Goal: Task Accomplishment & Management: Use online tool/utility

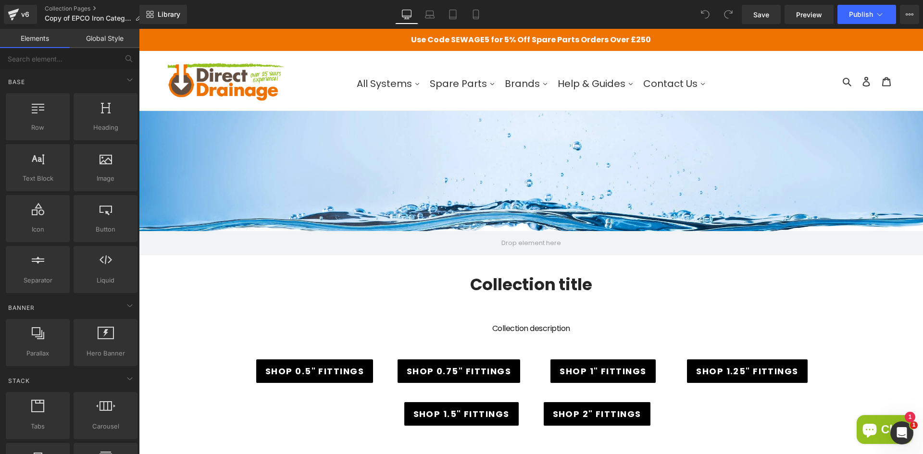
click at [769, 25] on div "Library Desktop Desktop Laptop Tablet Mobile Save Preview Publish Scheduled Vie…" at bounding box center [531, 14] width 784 height 29
click at [772, 19] on link "Save" at bounding box center [761, 14] width 39 height 19
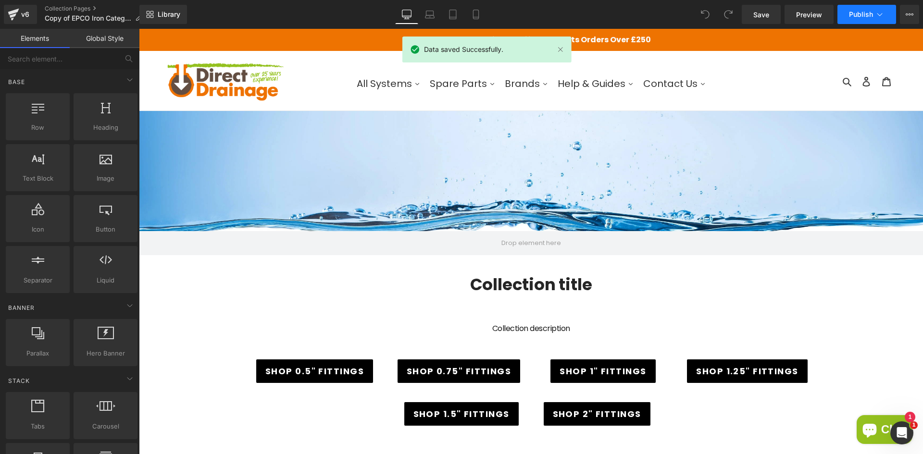
click at [854, 17] on span "Publish" at bounding box center [861, 15] width 24 height 8
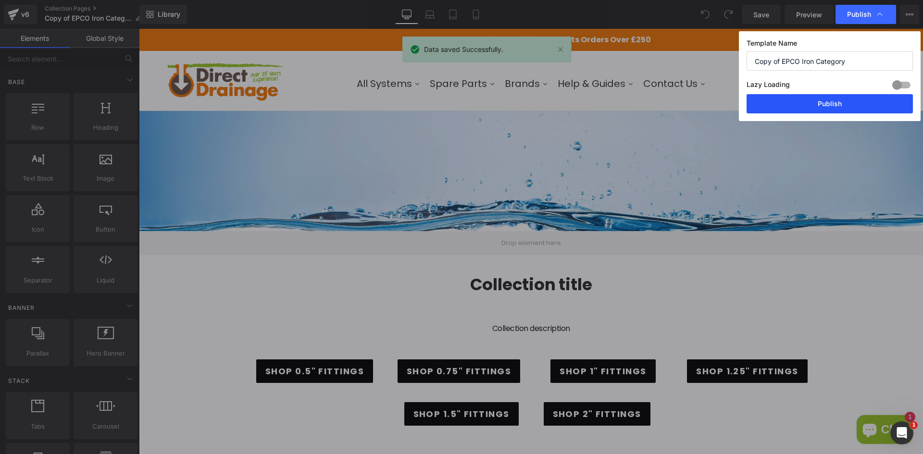
click at [822, 99] on button "Publish" at bounding box center [830, 103] width 166 height 19
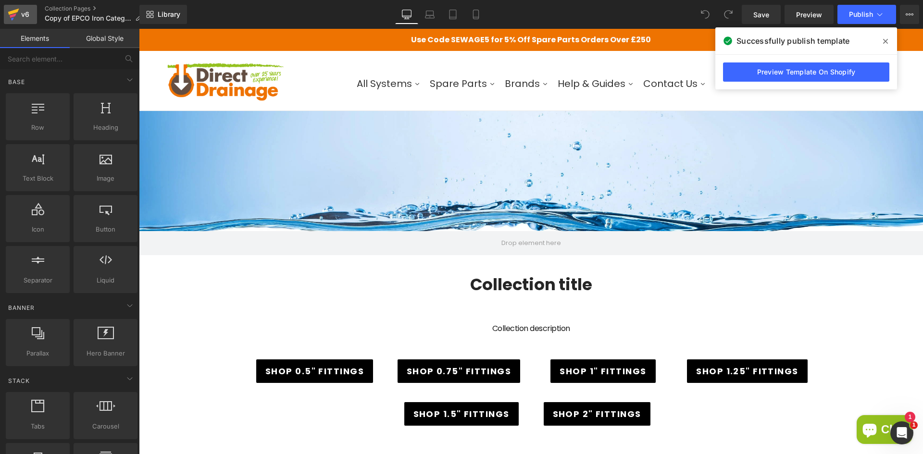
click at [20, 21] on link "v6" at bounding box center [20, 14] width 33 height 19
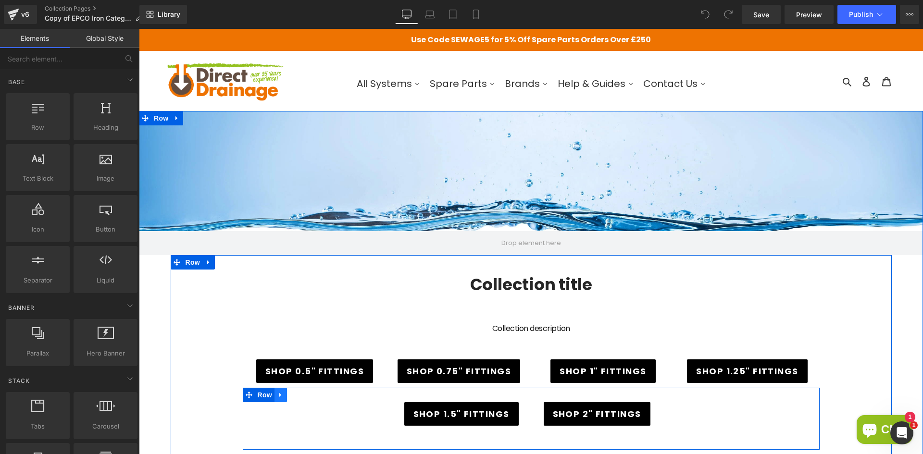
click at [277, 394] on icon at bounding box center [280, 394] width 7 height 7
click at [305, 397] on icon at bounding box center [305, 395] width 7 height 7
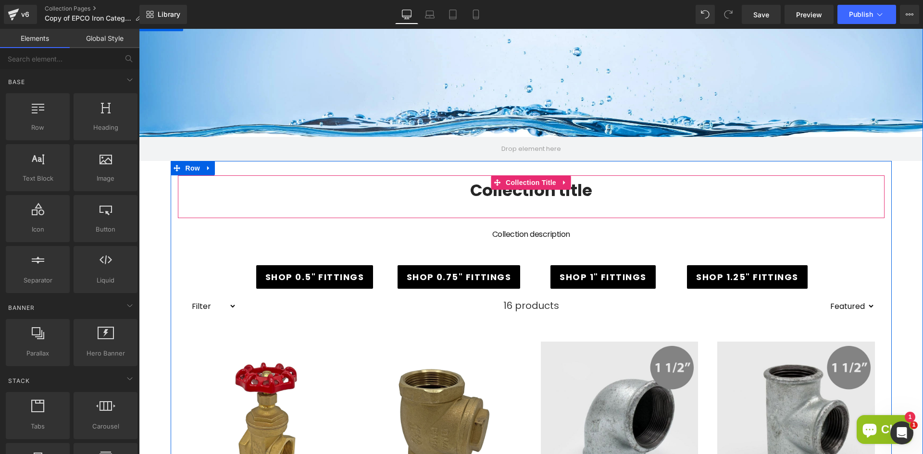
scroll to position [96, 0]
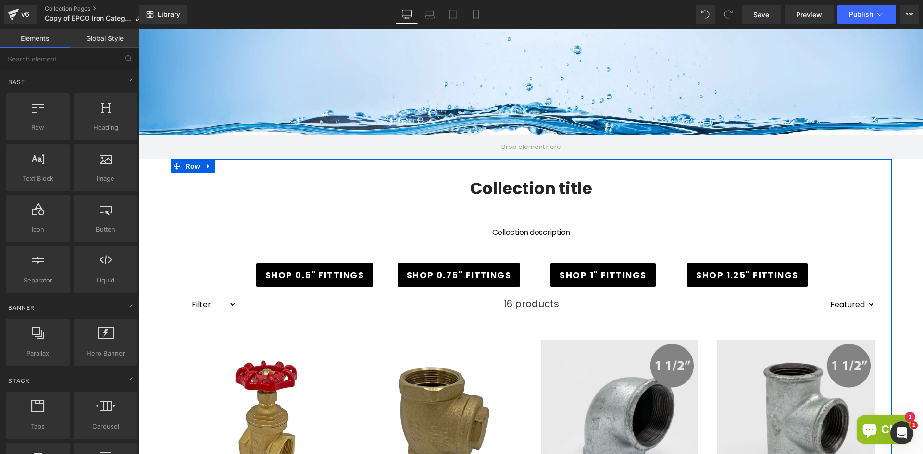
click at [310, 274] on span "Button" at bounding box center [315, 275] width 22 height 12
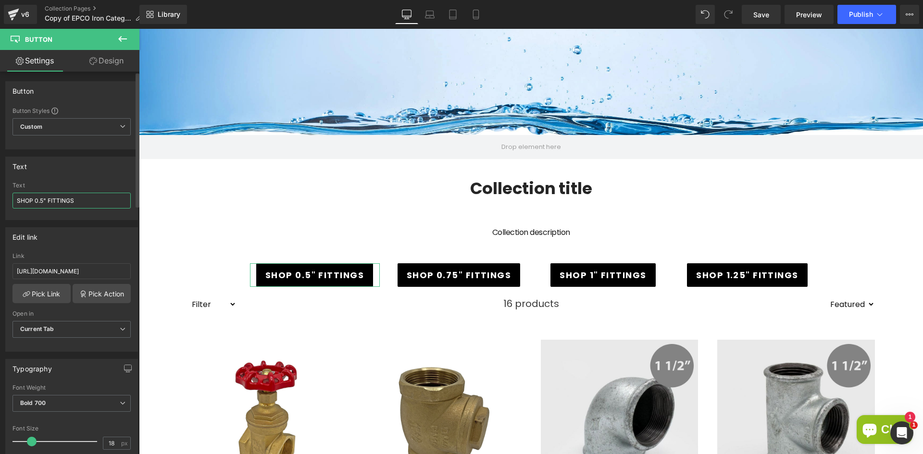
click at [44, 200] on input "SHOP 0.5" FITTINGS" at bounding box center [71, 201] width 118 height 16
type input "SHOP 1" FITTINGS"
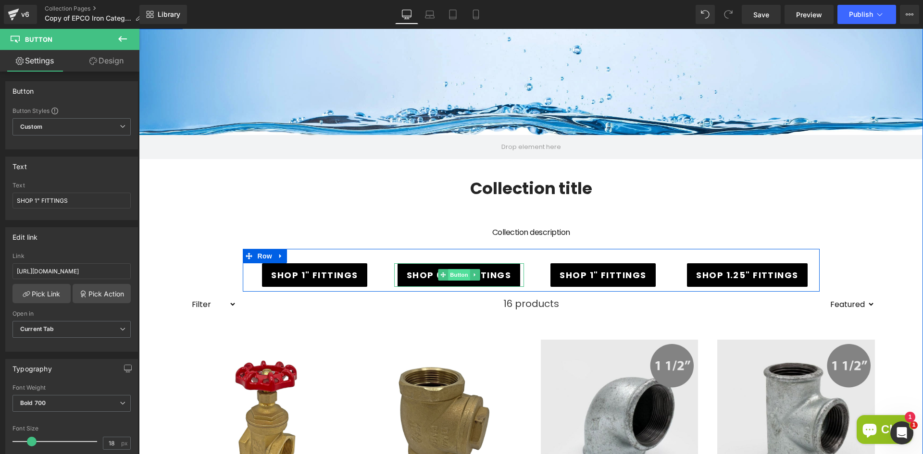
click at [453, 274] on span "Button" at bounding box center [459, 275] width 22 height 12
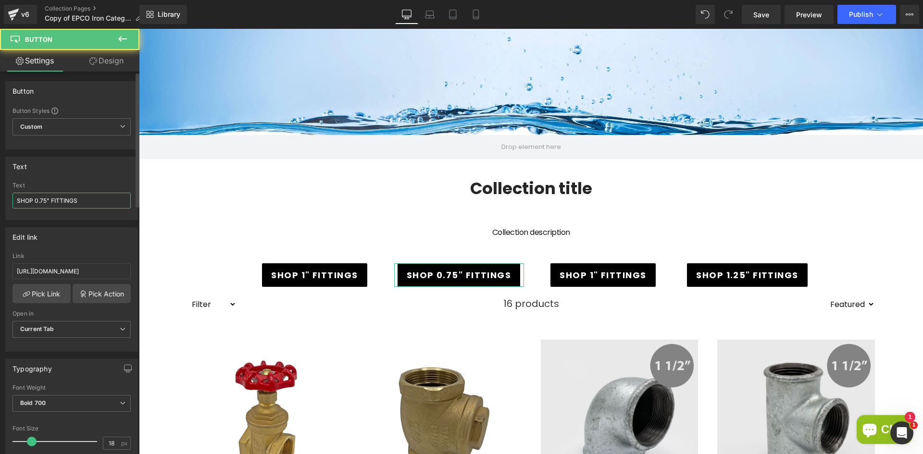
click at [47, 201] on input "SHOP 0.75" FITTINGS" at bounding box center [71, 201] width 118 height 16
type input "SHOP 1.25" FITTINGS"
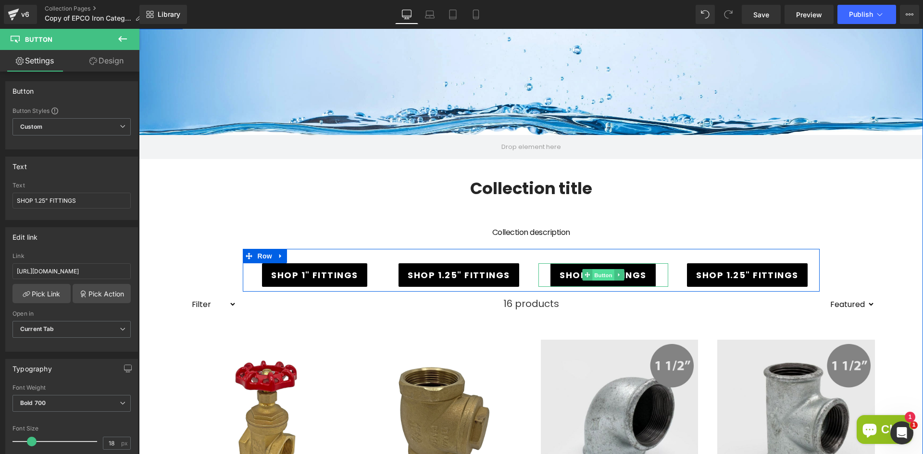
click at [592, 271] on span "Button" at bounding box center [603, 276] width 22 height 12
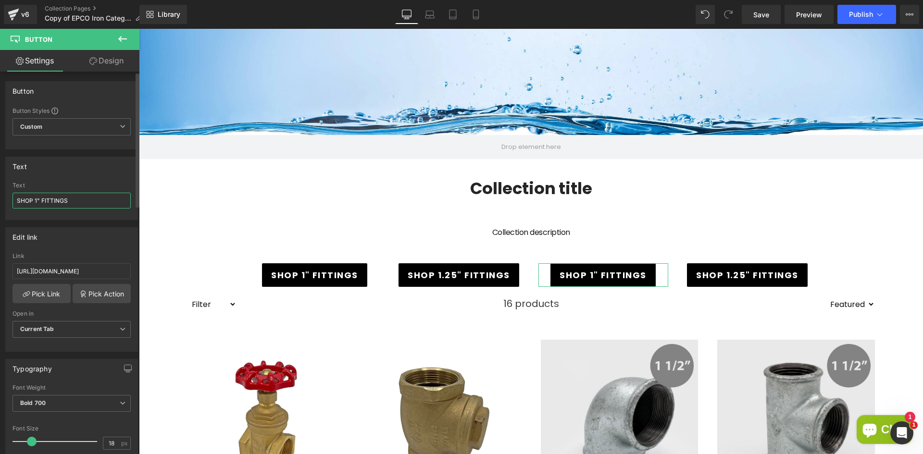
click at [35, 199] on input "SHOP 1" FITTINGS" at bounding box center [71, 201] width 118 height 16
type input "SHOP 1.5" FITTINGS"
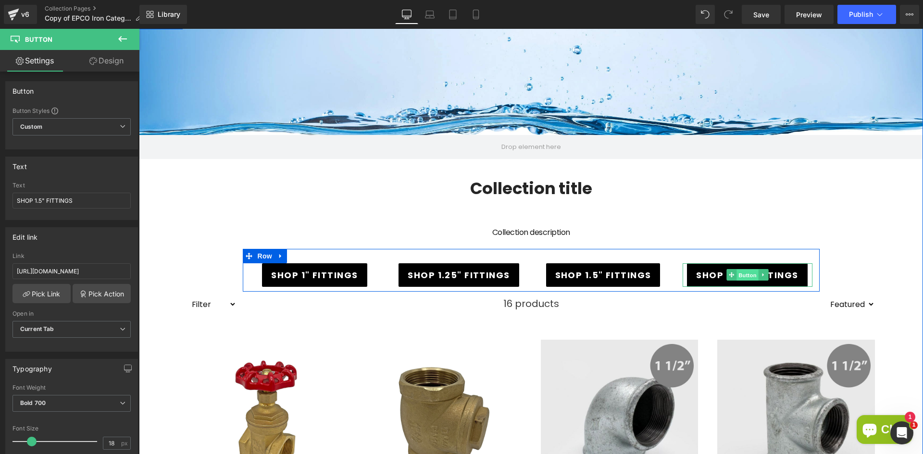
click at [739, 275] on span "Button" at bounding box center [748, 276] width 22 height 12
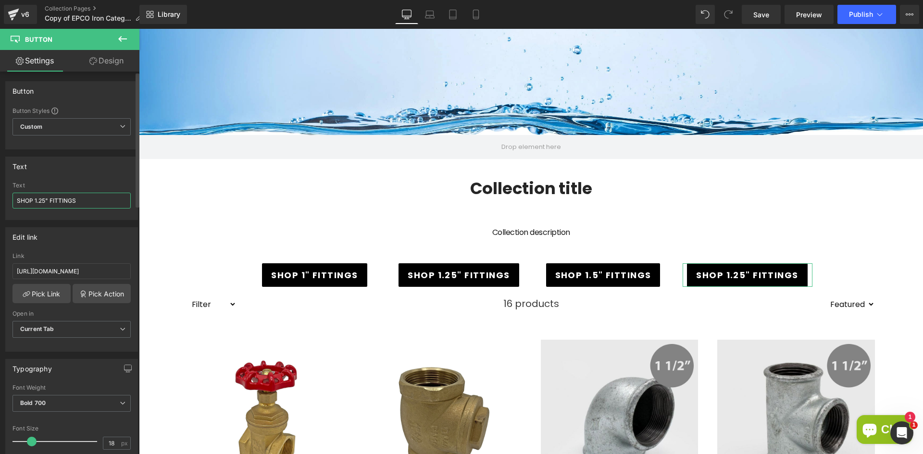
click at [46, 200] on input "SHOP 1.25" FITTINGS" at bounding box center [71, 201] width 118 height 16
type input "SHOP 2" FITTINGS"
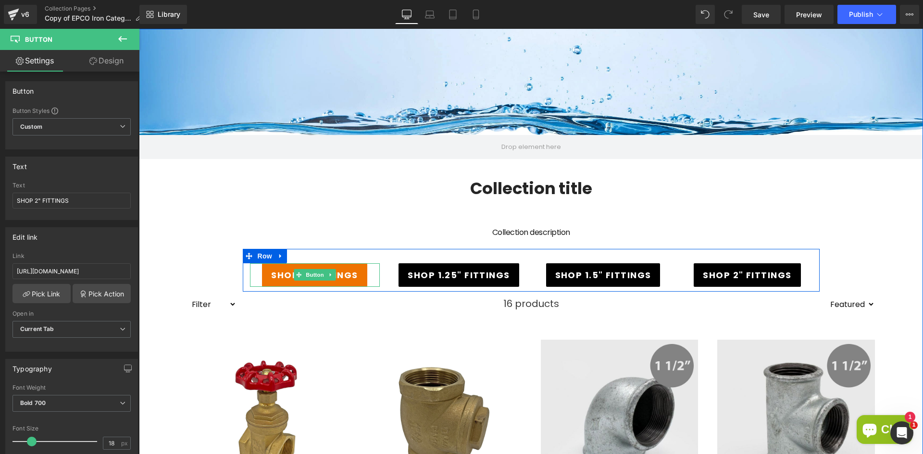
click at [321, 281] on span "SHOP 1" FITTINGS" at bounding box center [314, 275] width 87 height 13
click at [315, 280] on span "Button" at bounding box center [315, 275] width 22 height 12
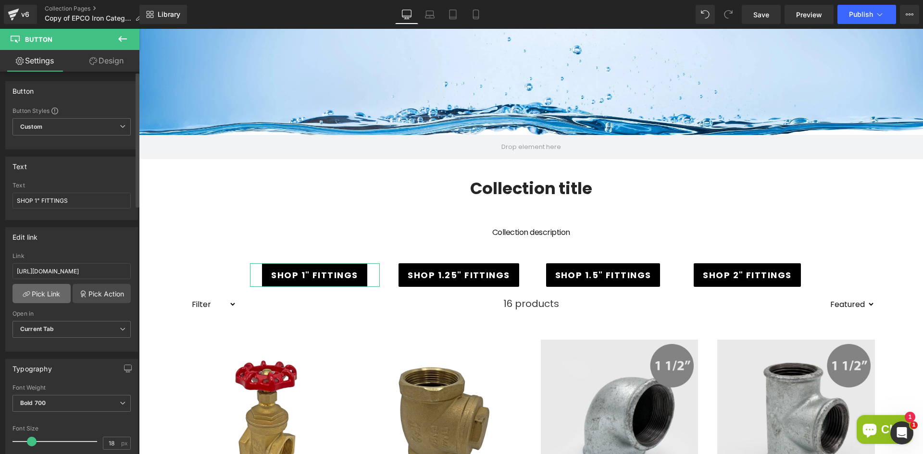
click at [37, 291] on link "Pick Link" at bounding box center [41, 293] width 58 height 19
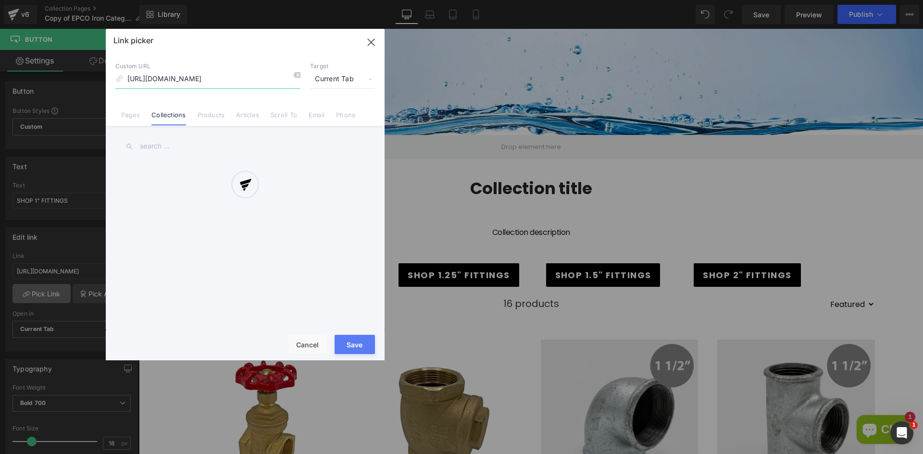
scroll to position [0, 81]
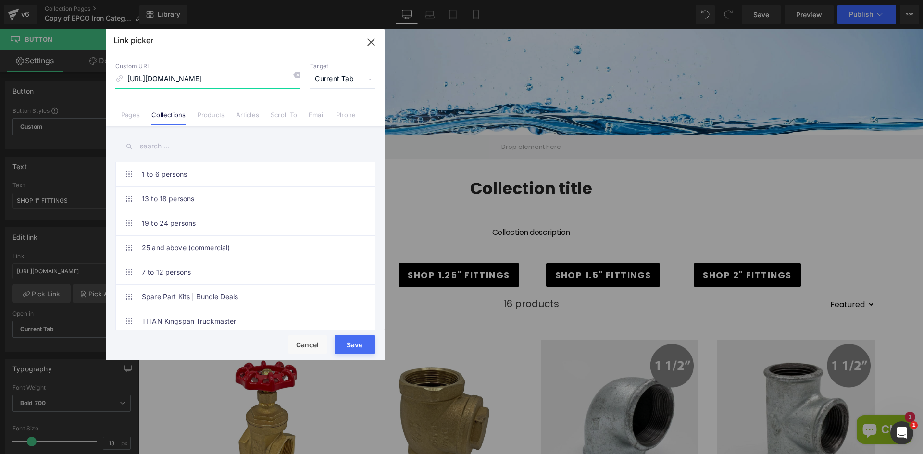
click at [375, 39] on icon "button" at bounding box center [370, 42] width 15 height 15
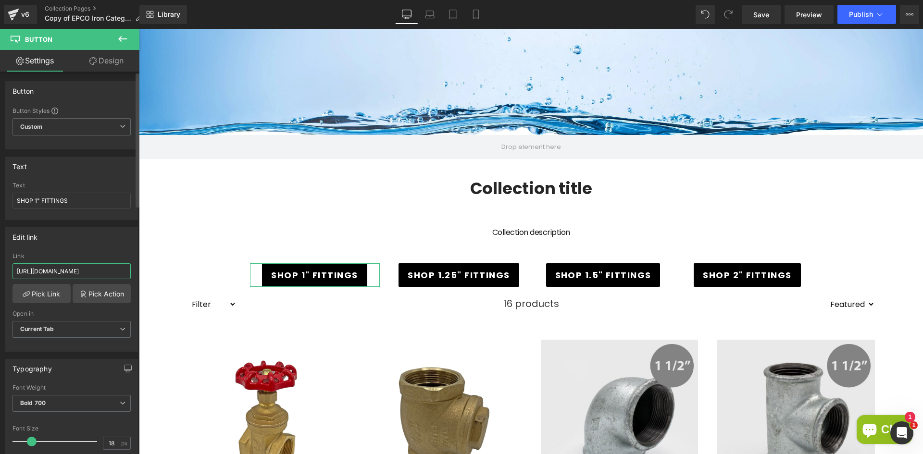
click at [65, 273] on input "[URL][DOMAIN_NAME]" at bounding box center [71, 271] width 118 height 16
paste input "galvanised-iron-pipe-fittings/1-iron"
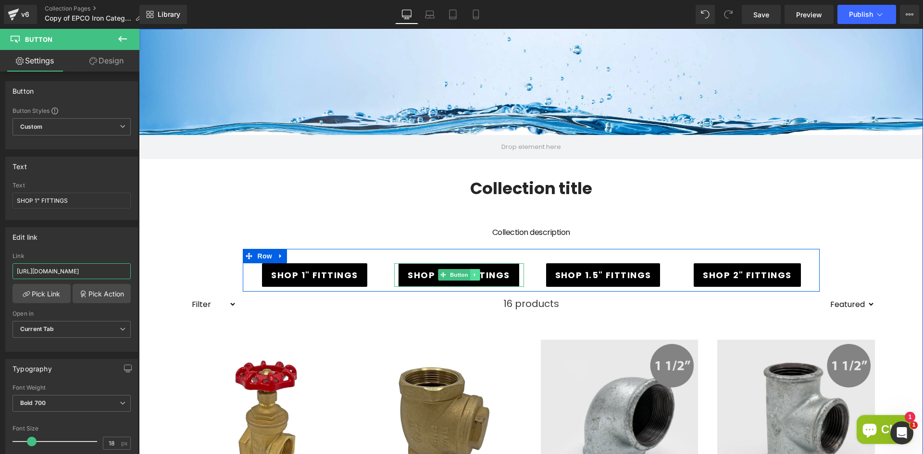
type input "[URL][DOMAIN_NAME]"
click at [473, 275] on icon at bounding box center [474, 275] width 5 height 6
click at [438, 275] on link "Button" at bounding box center [439, 275] width 32 height 12
click at [448, 270] on span "Button" at bounding box center [459, 275] width 22 height 12
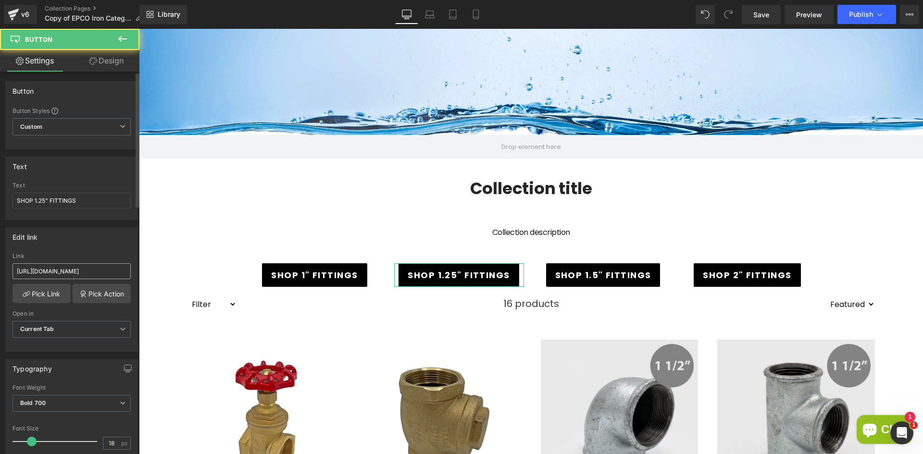
click at [75, 278] on input "[URL][DOMAIN_NAME]" at bounding box center [71, 271] width 118 height 16
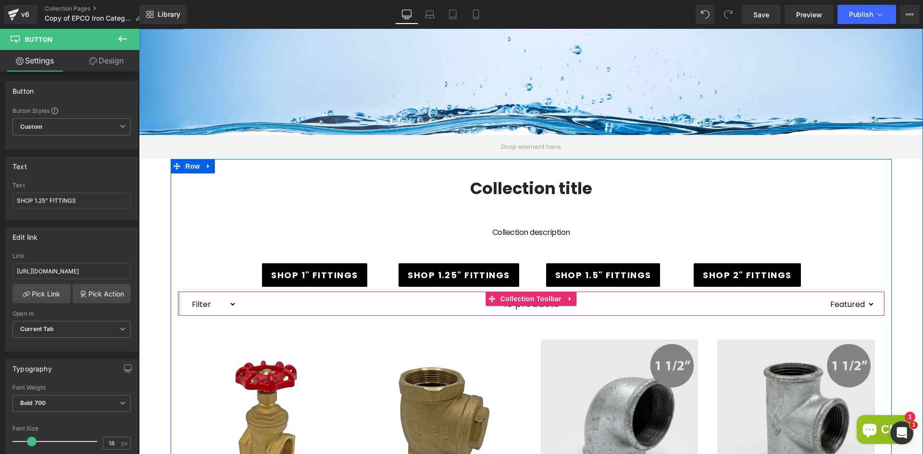
scroll to position [0, 149]
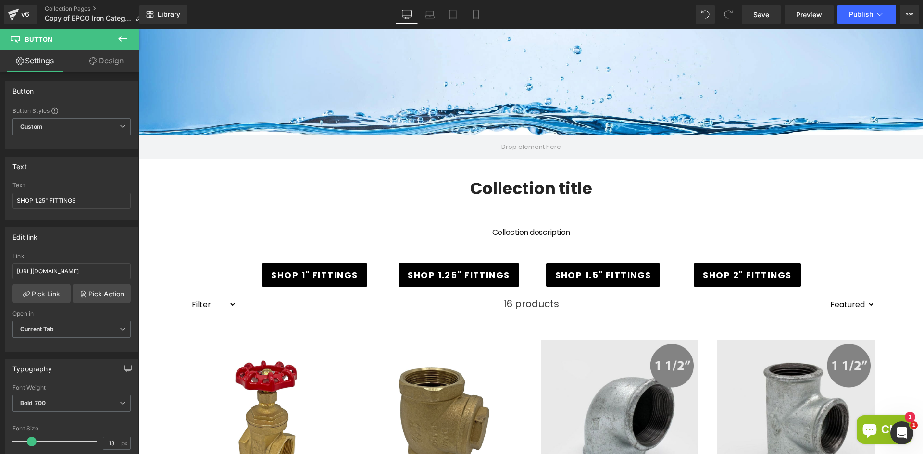
type input "[URL][DOMAIN_NAME]"
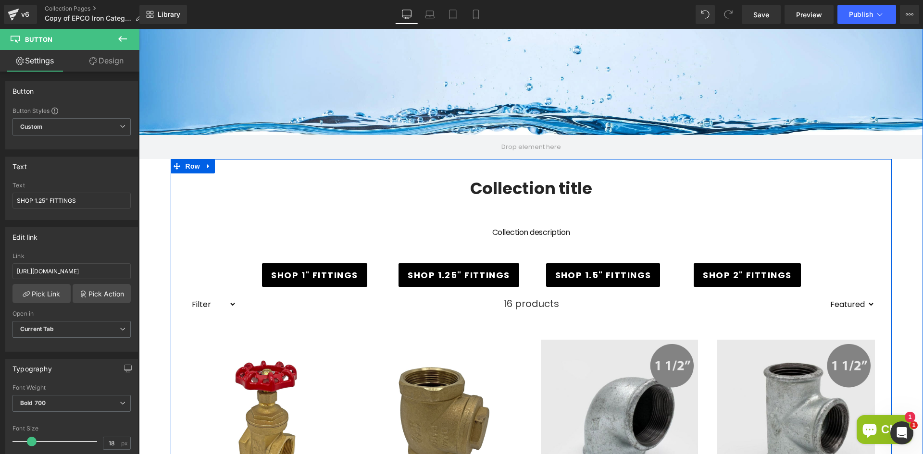
click at [592, 277] on span "Button" at bounding box center [603, 275] width 22 height 12
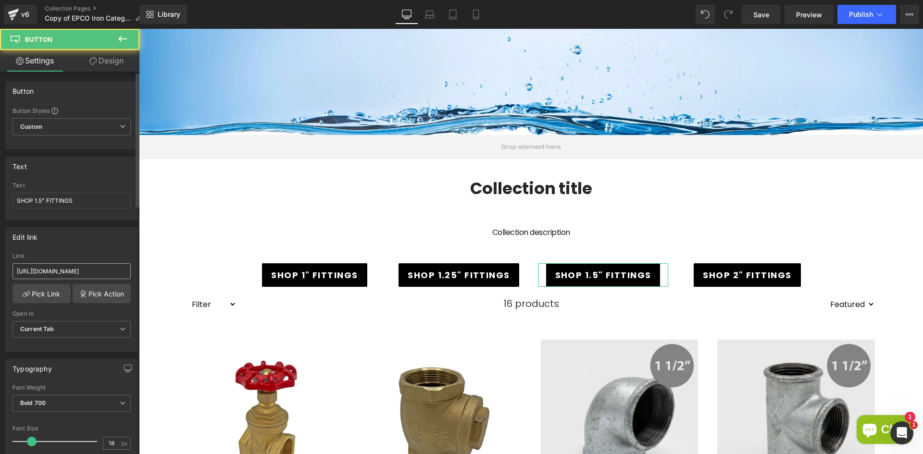
click at [87, 280] on div "Link [URL][DOMAIN_NAME]" at bounding box center [71, 268] width 118 height 31
click at [91, 274] on input "[URL][DOMAIN_NAME]" at bounding box center [71, 271] width 118 height 16
paste input "galvanised-iron-pipe-fittings/1-5-iron"
type input "[URL][DOMAIN_NAME]"
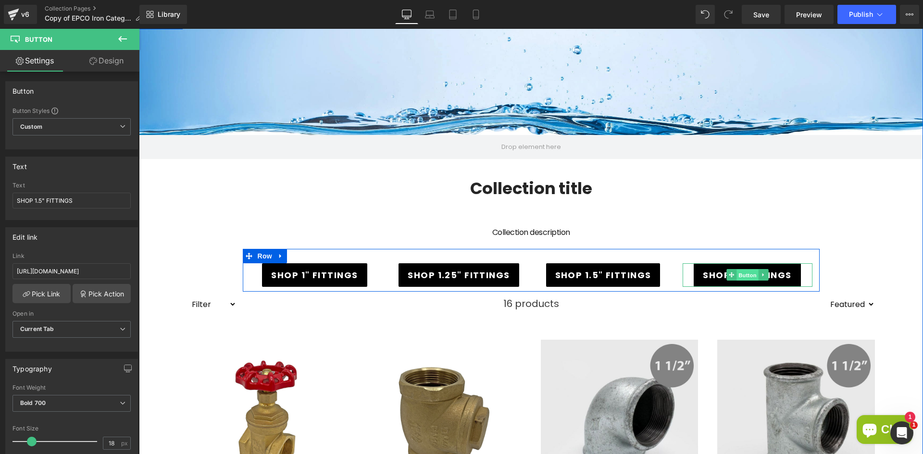
click at [743, 275] on span "Button" at bounding box center [748, 276] width 22 height 12
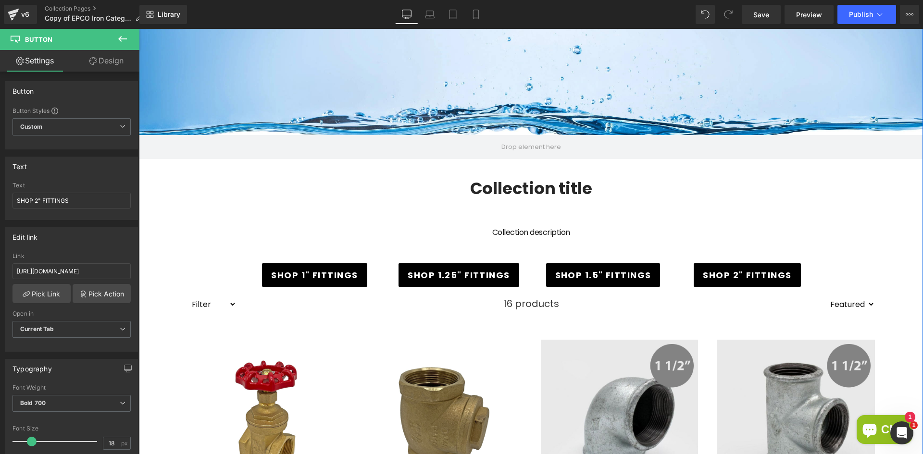
click at [751, 273] on span "Button" at bounding box center [748, 275] width 22 height 12
click at [64, 269] on input "[URL][DOMAIN_NAME]" at bounding box center [71, 271] width 118 height 16
paste input "galvanised-iron-pipe-fittings/2-iron"
type input "[URL][DOMAIN_NAME]"
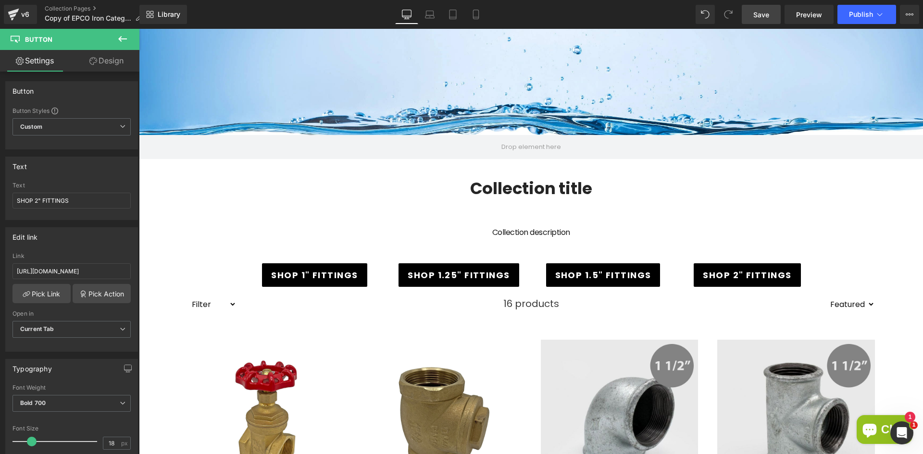
scroll to position [0, 0]
click at [763, 12] on span "Save" at bounding box center [761, 15] width 16 height 10
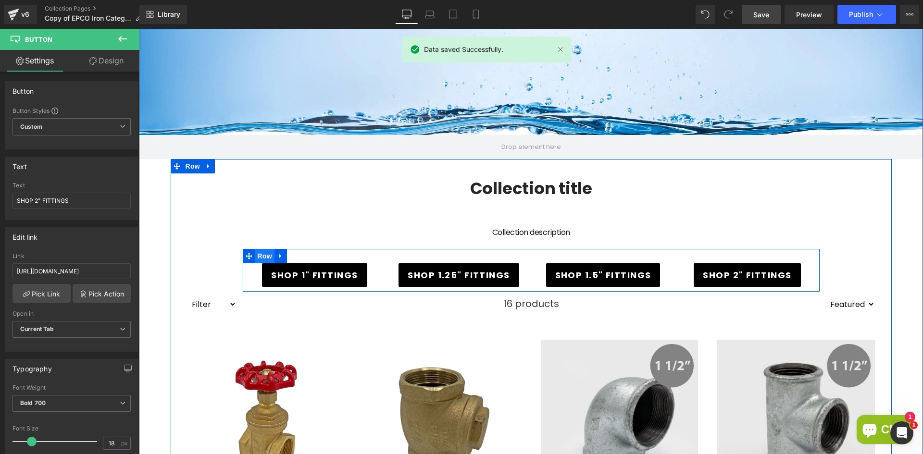
click at [255, 257] on span "Row" at bounding box center [264, 256] width 19 height 14
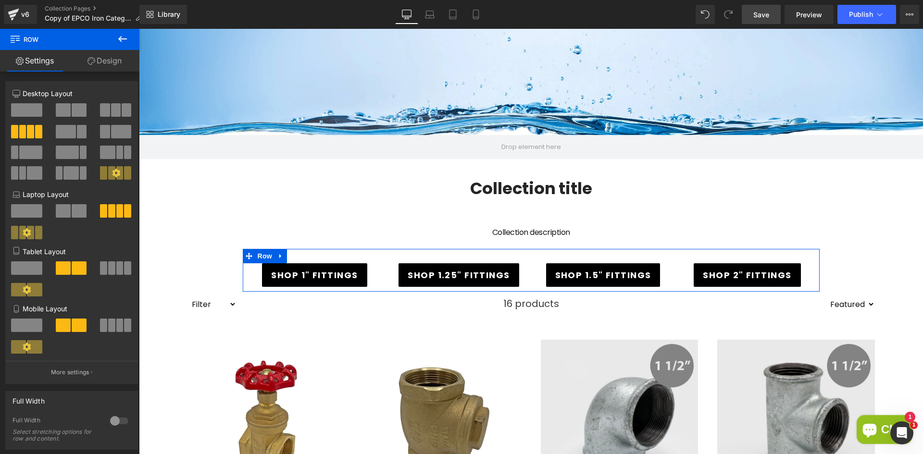
click at [110, 55] on link "Design" at bounding box center [105, 61] width 70 height 22
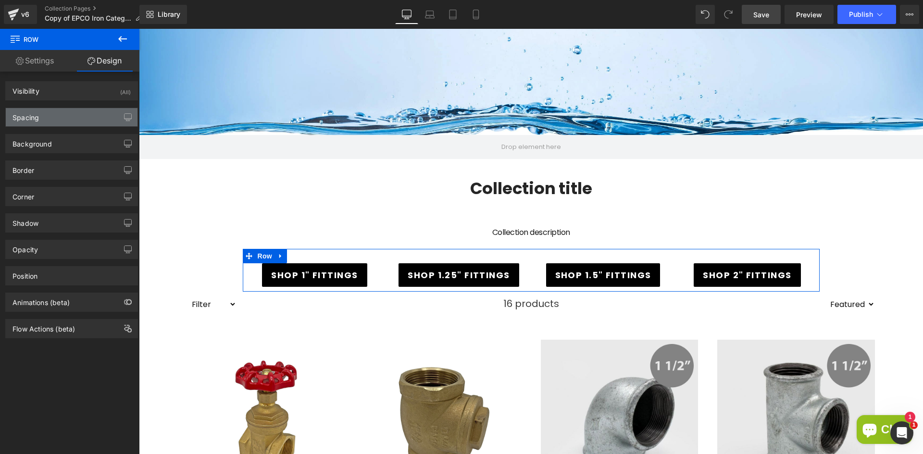
click at [47, 118] on div "Spacing" at bounding box center [72, 117] width 132 height 18
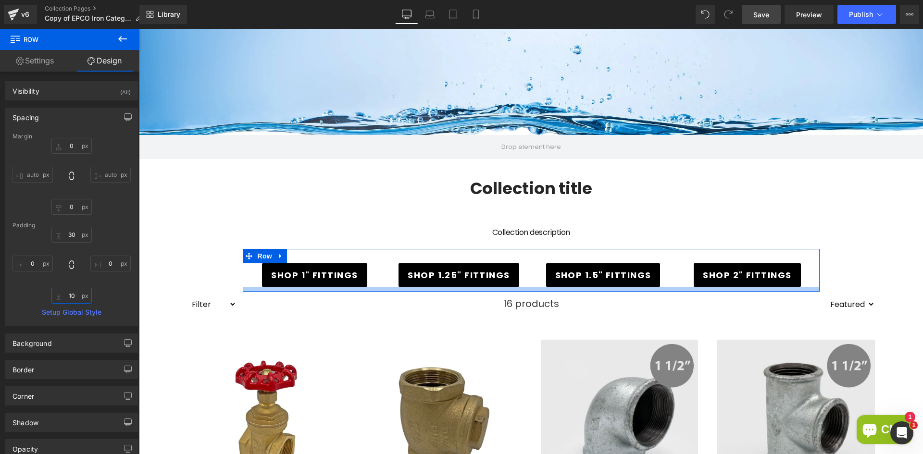
click at [76, 296] on input "10" at bounding box center [71, 296] width 40 height 16
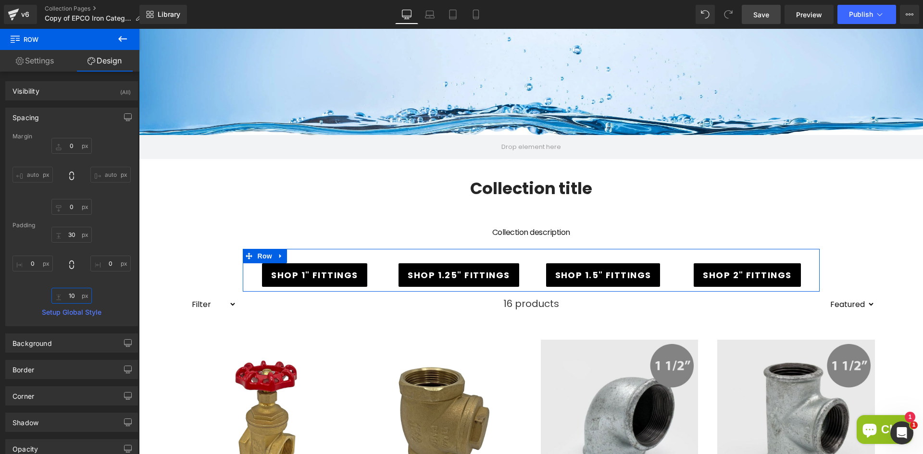
click at [78, 297] on input "10" at bounding box center [71, 296] width 40 height 16
type input "50"
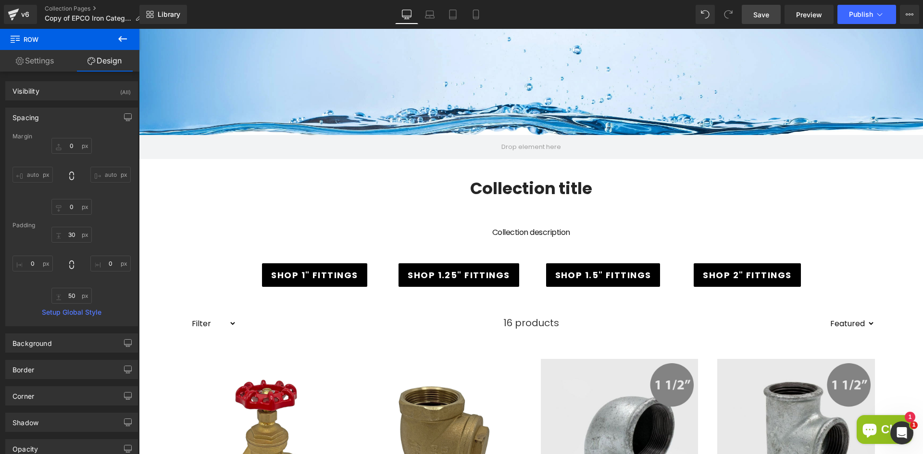
click at [768, 17] on span "Save" at bounding box center [761, 15] width 16 height 10
click at [856, 11] on span "Publish" at bounding box center [861, 15] width 24 height 8
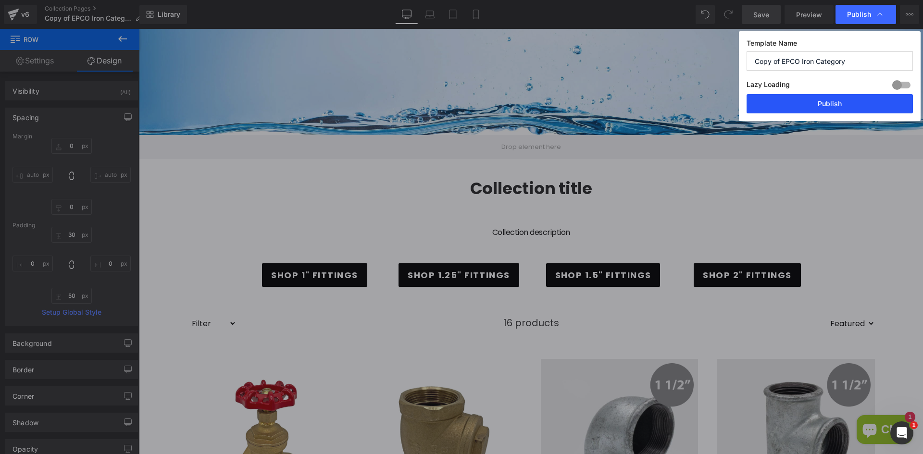
drag, startPoint x: 794, startPoint y: 103, endPoint x: 576, endPoint y: 78, distance: 218.7
click at [794, 103] on button "Publish" at bounding box center [830, 103] width 166 height 19
